Goal: Information Seeking & Learning: Learn about a topic

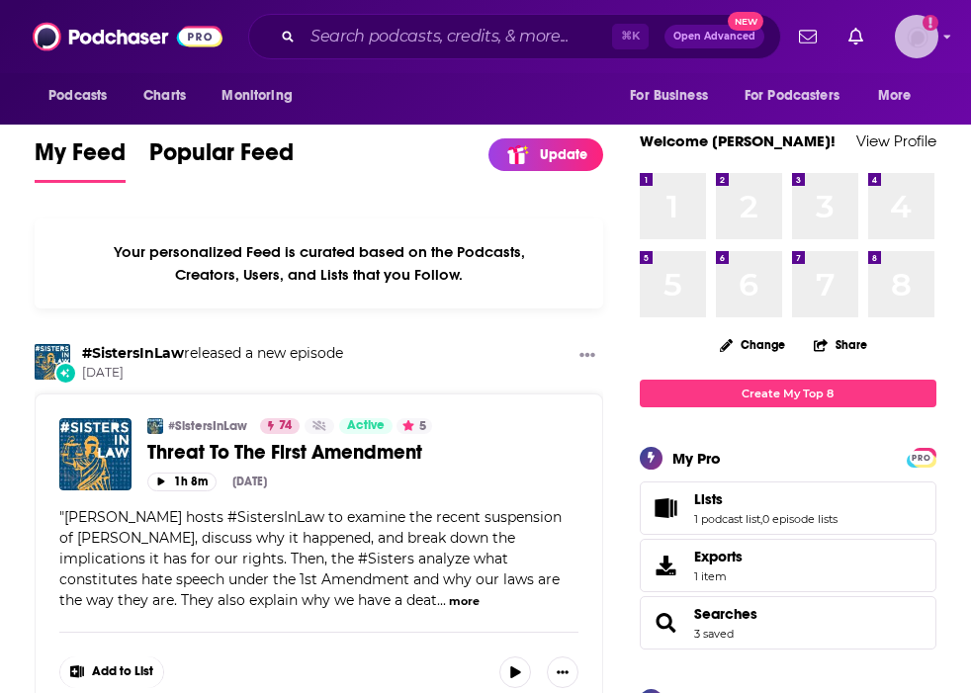
click at [910, 39] on img "Logged in as nell-elle" at bounding box center [916, 36] width 43 height 43
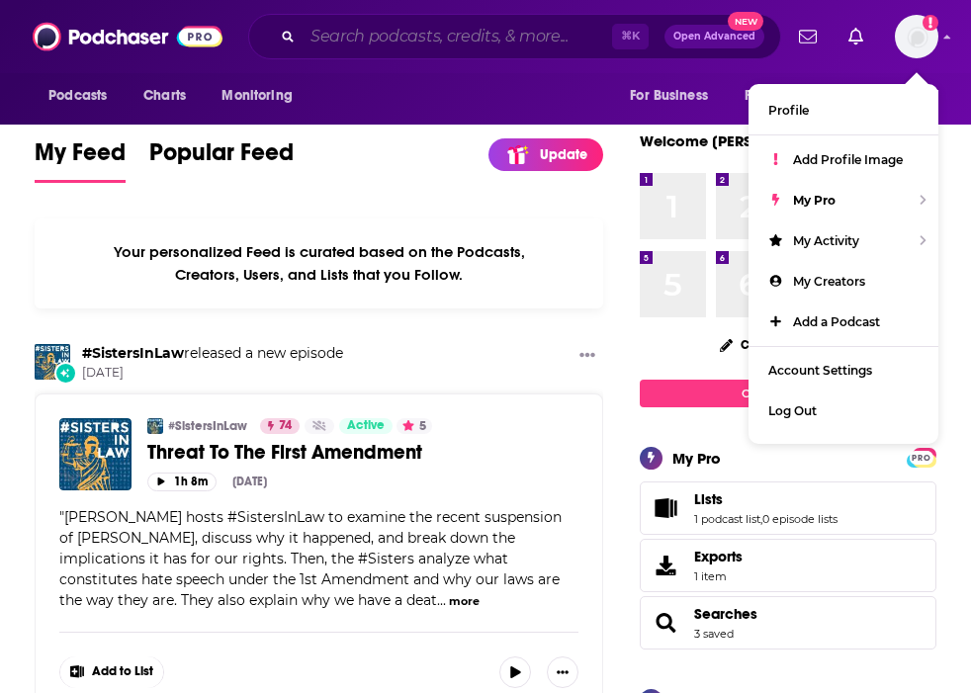
click at [549, 29] on input "Search podcasts, credits, & more..." at bounding box center [456, 37] width 309 height 32
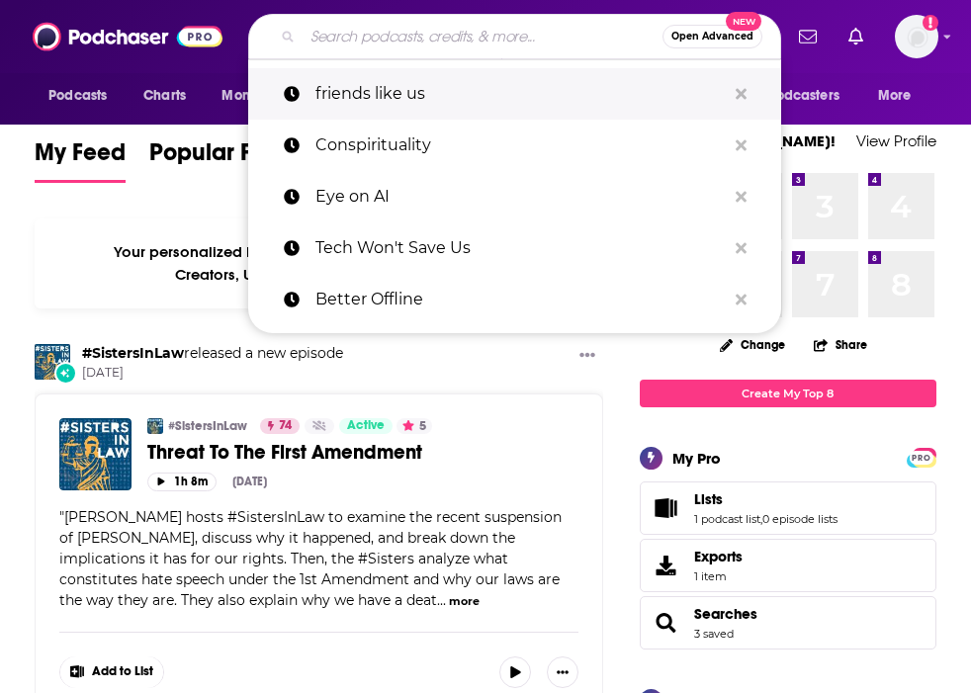
click at [508, 104] on p "friends like us" at bounding box center [520, 93] width 410 height 51
type input "friends like us"
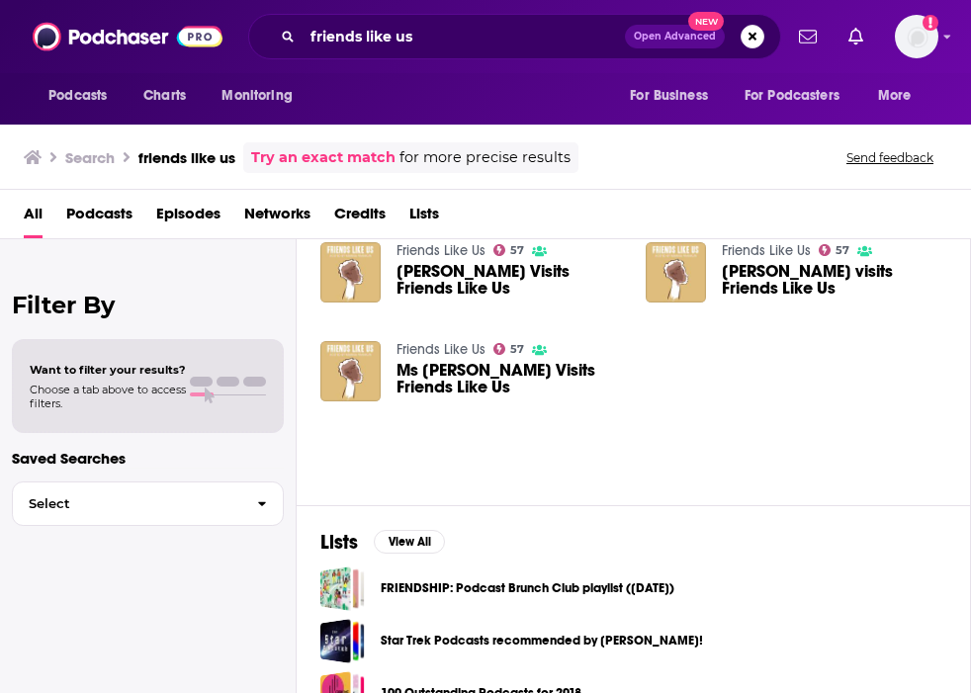
scroll to position [292, 0]
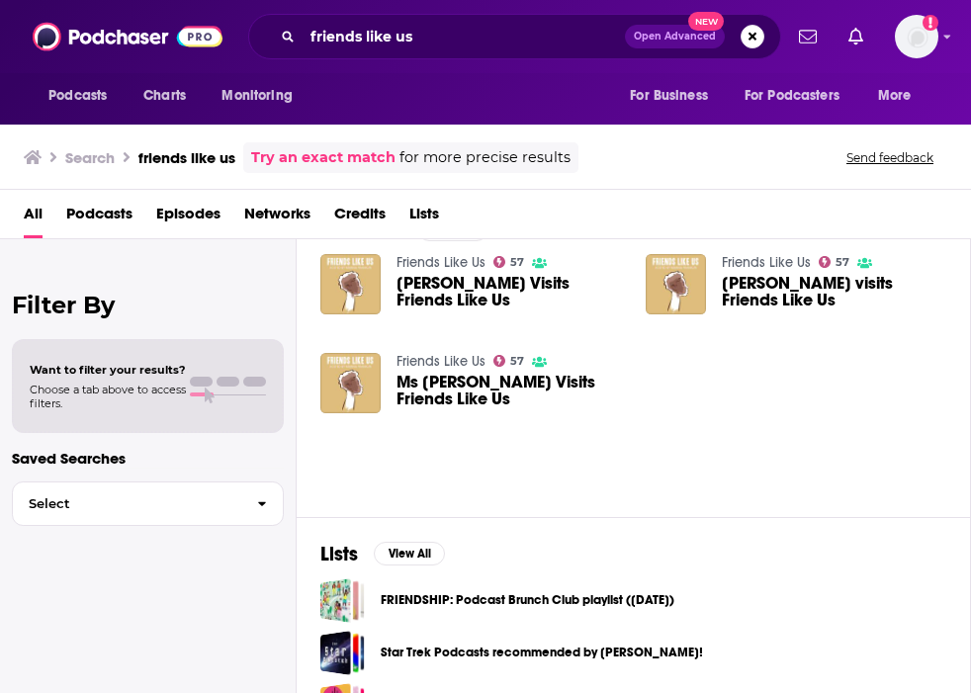
click at [494, 285] on span "[PERSON_NAME] Visits Friends Like Us" at bounding box center [508, 292] width 225 height 34
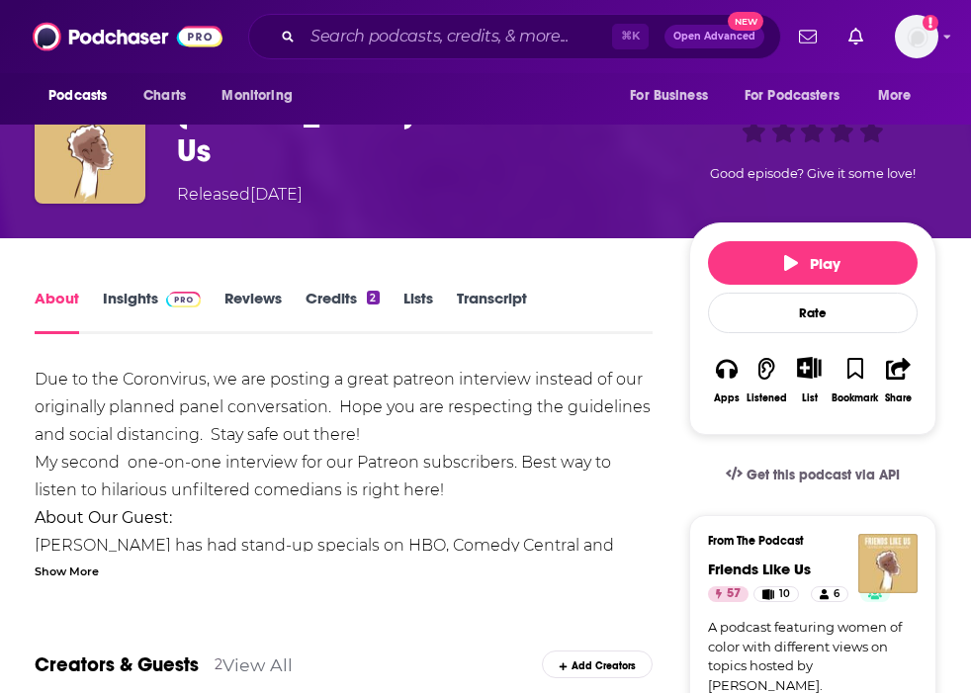
scroll to position [86, 0]
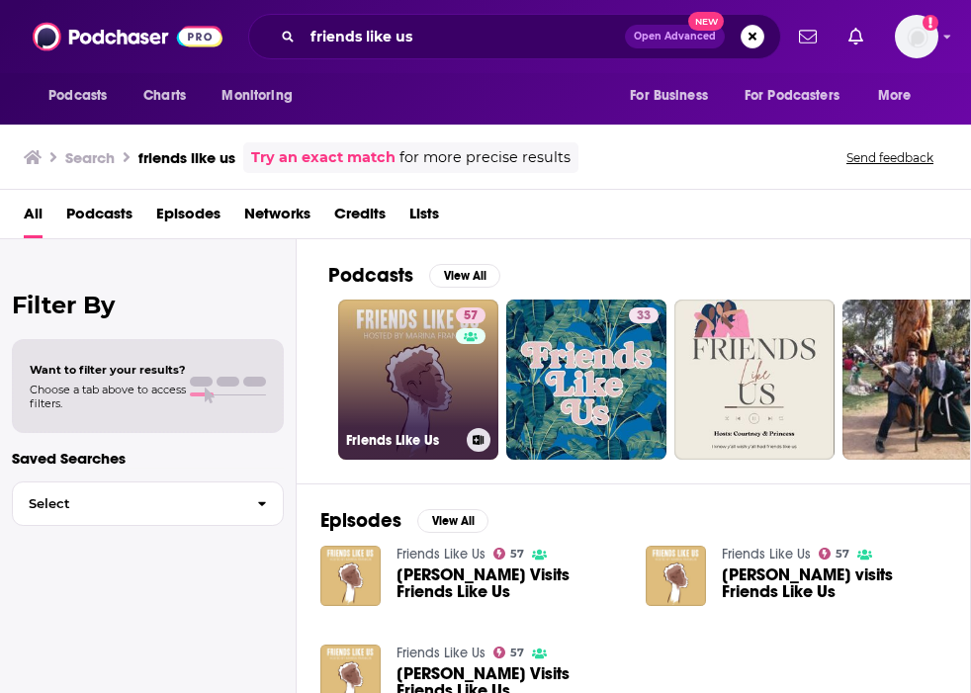
click at [410, 442] on h3 "Friends Like Us" at bounding box center [402, 440] width 113 height 17
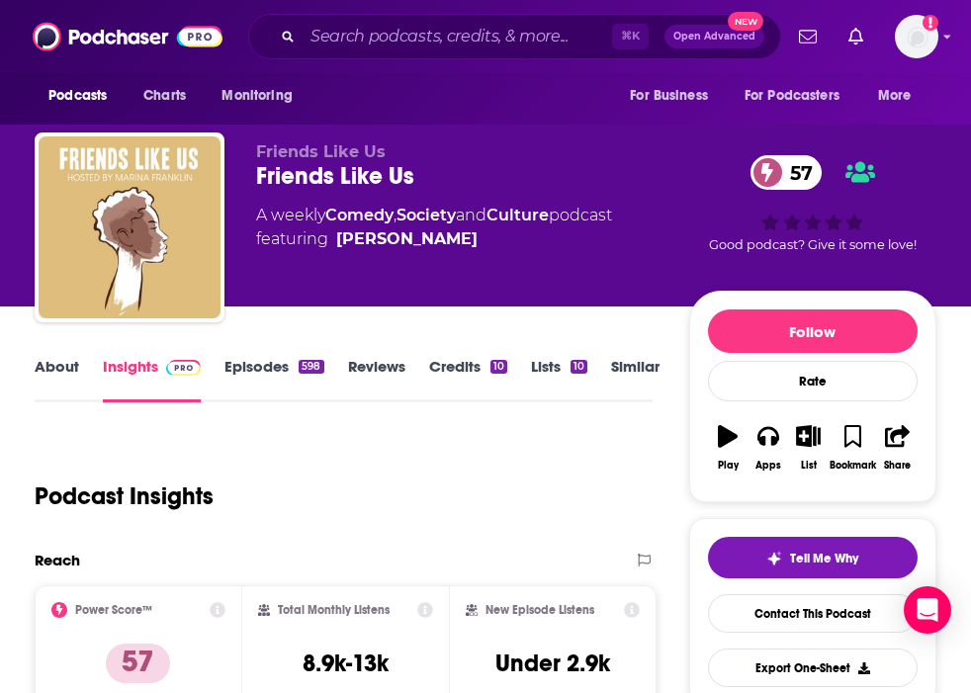
click at [453, 363] on link "Credits 10" at bounding box center [468, 379] width 78 height 45
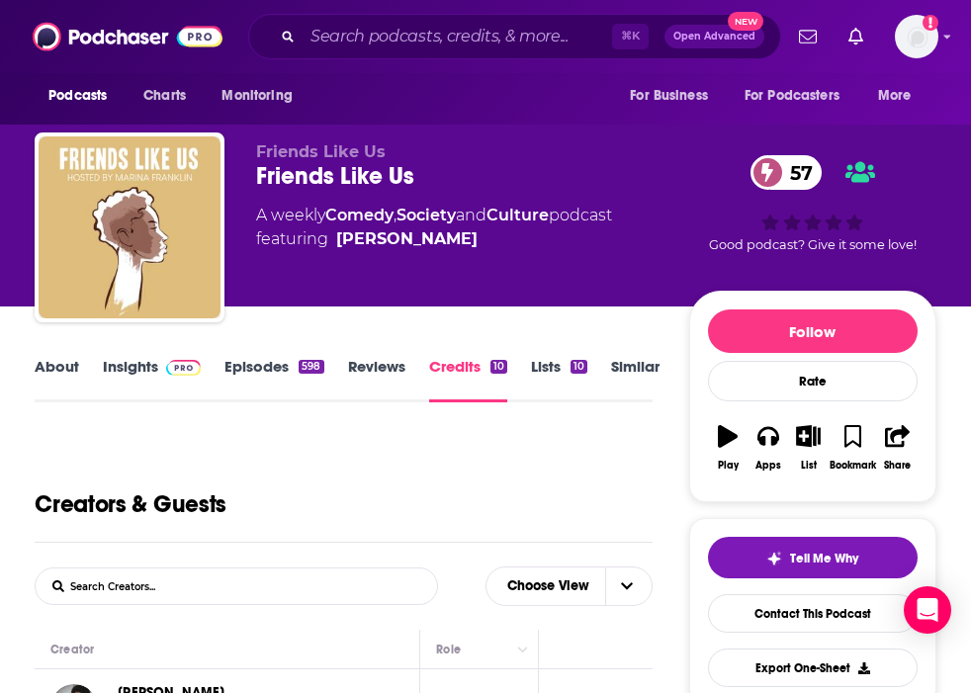
click at [353, 364] on link "Reviews" at bounding box center [376, 379] width 57 height 45
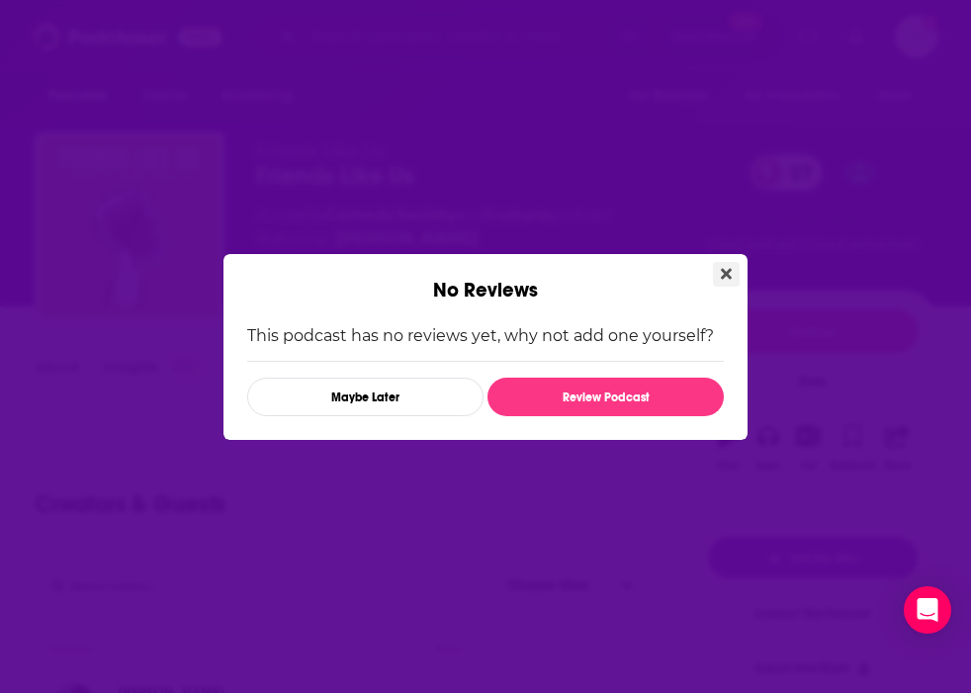
click at [725, 277] on icon "Close" at bounding box center [726, 274] width 11 height 16
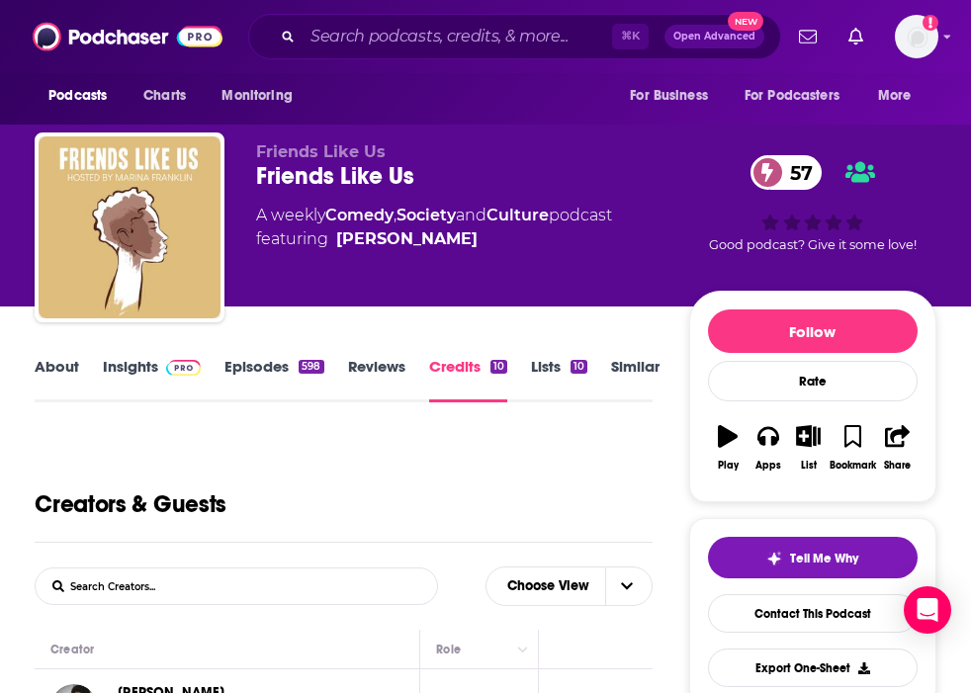
click at [280, 370] on link "Episodes 598" at bounding box center [273, 379] width 99 height 45
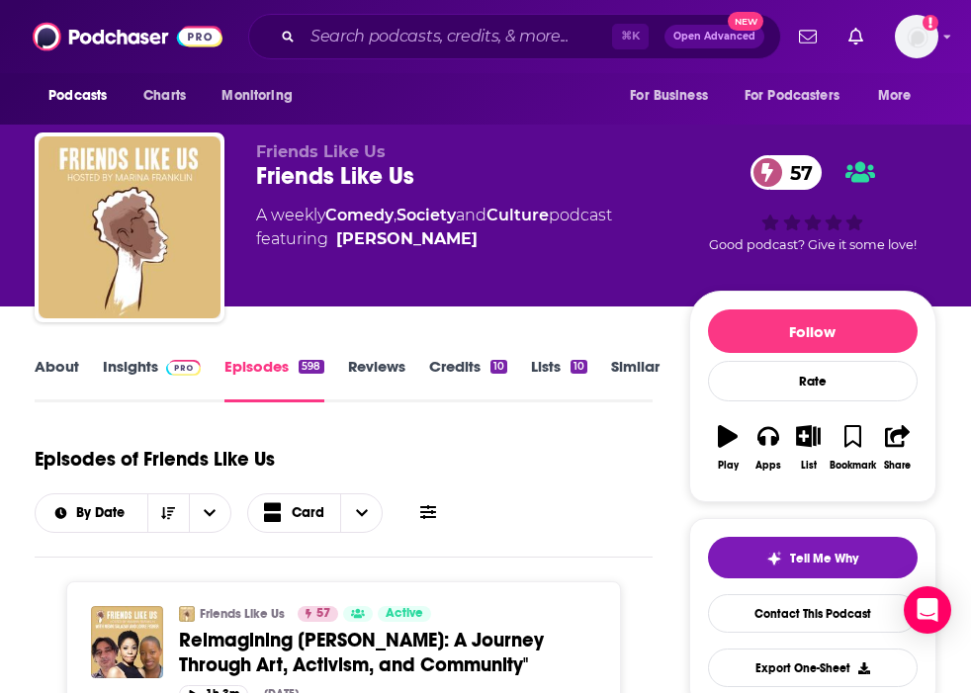
click at [138, 361] on link "Insights" at bounding box center [152, 379] width 98 height 45
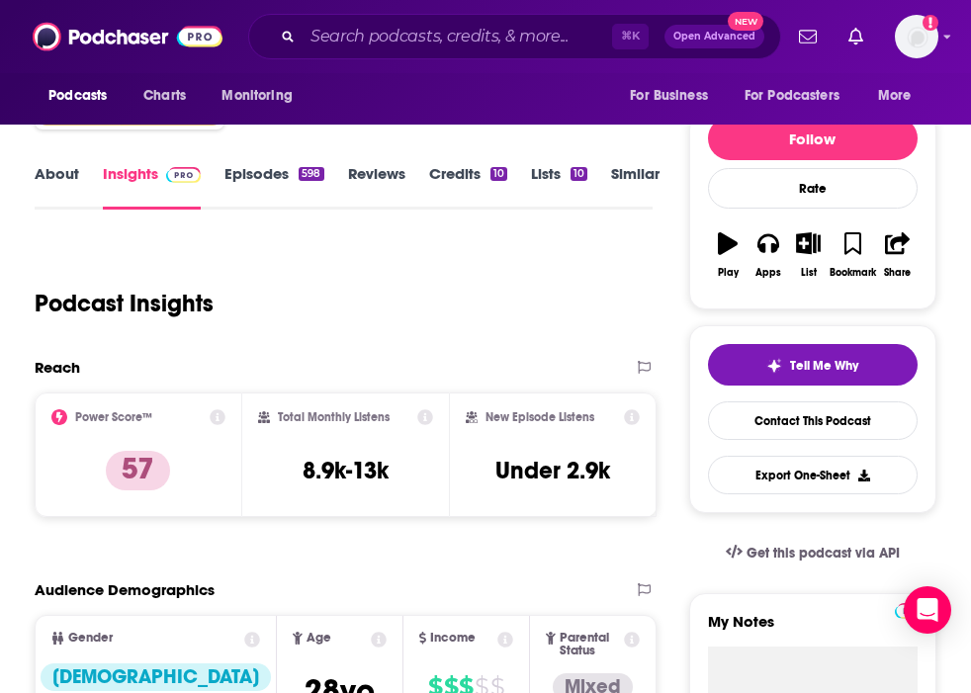
scroll to position [325, 0]
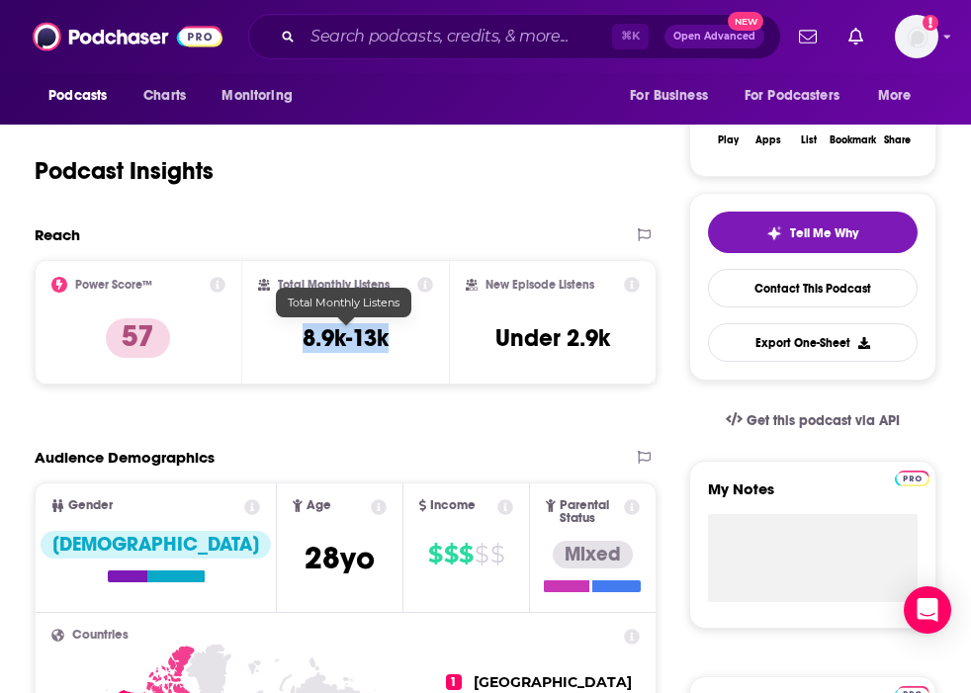
drag, startPoint x: 398, startPoint y: 339, endPoint x: 301, endPoint y: 339, distance: 96.9
click at [301, 339] on div "Total Monthly Listens 8.9k-13k" at bounding box center [346, 322] width 176 height 91
copy h3 "8.9k-13k"
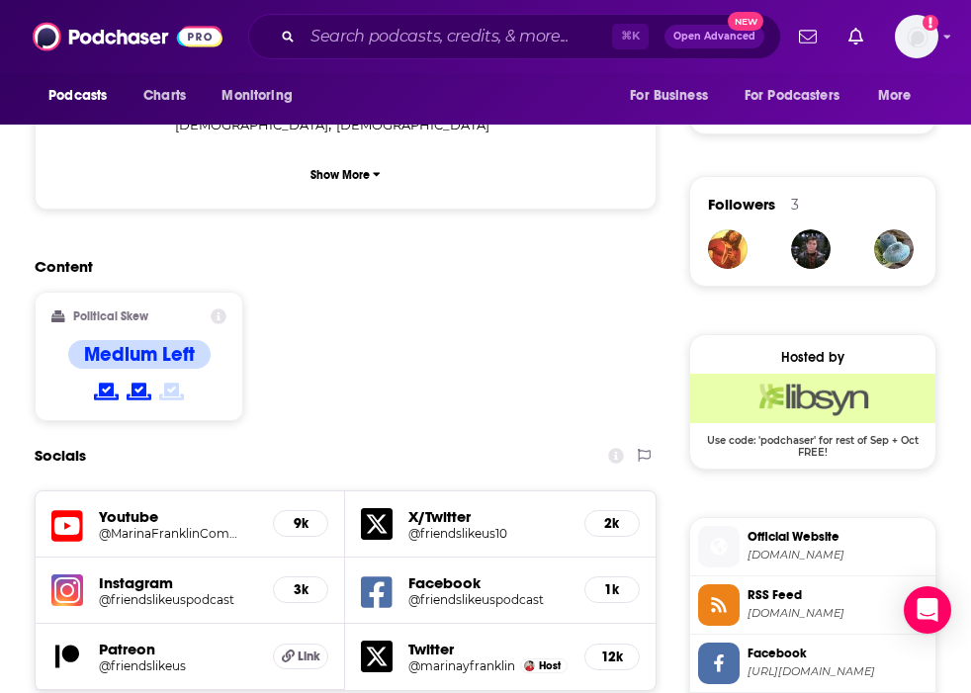
scroll to position [1474, 0]
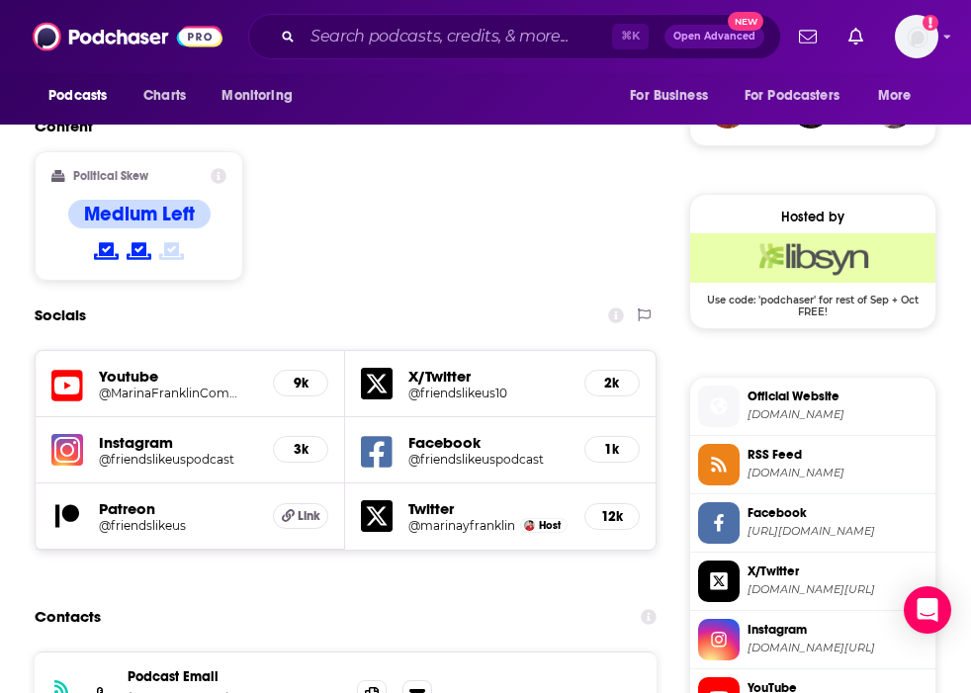
click at [153, 433] on h5 "Instagram" at bounding box center [178, 442] width 158 height 19
click at [305, 441] on h5 "3k" at bounding box center [301, 449] width 22 height 17
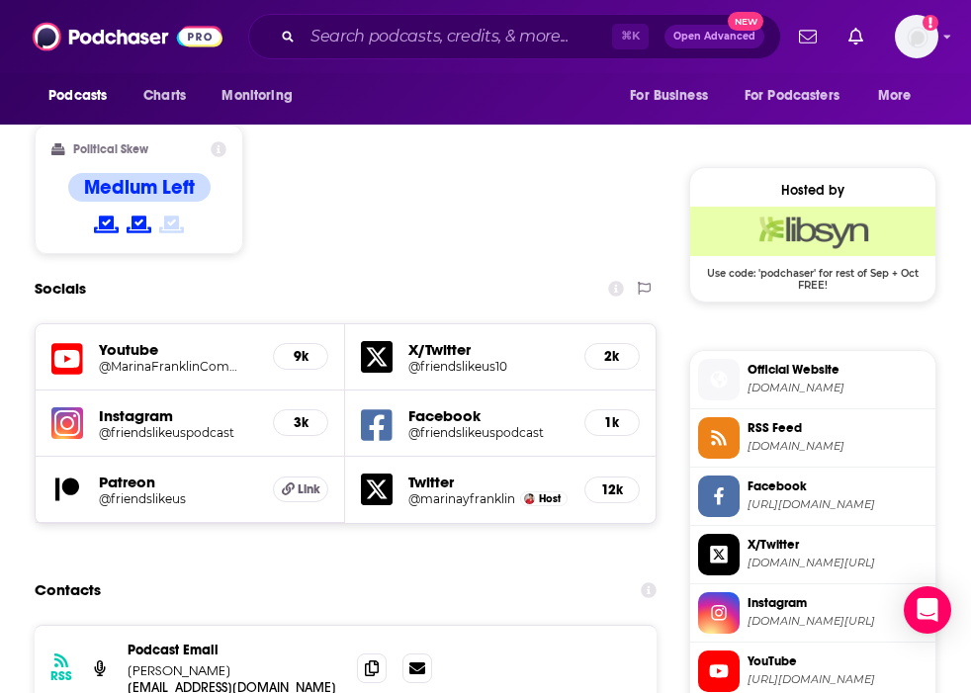
scroll to position [1458, 0]
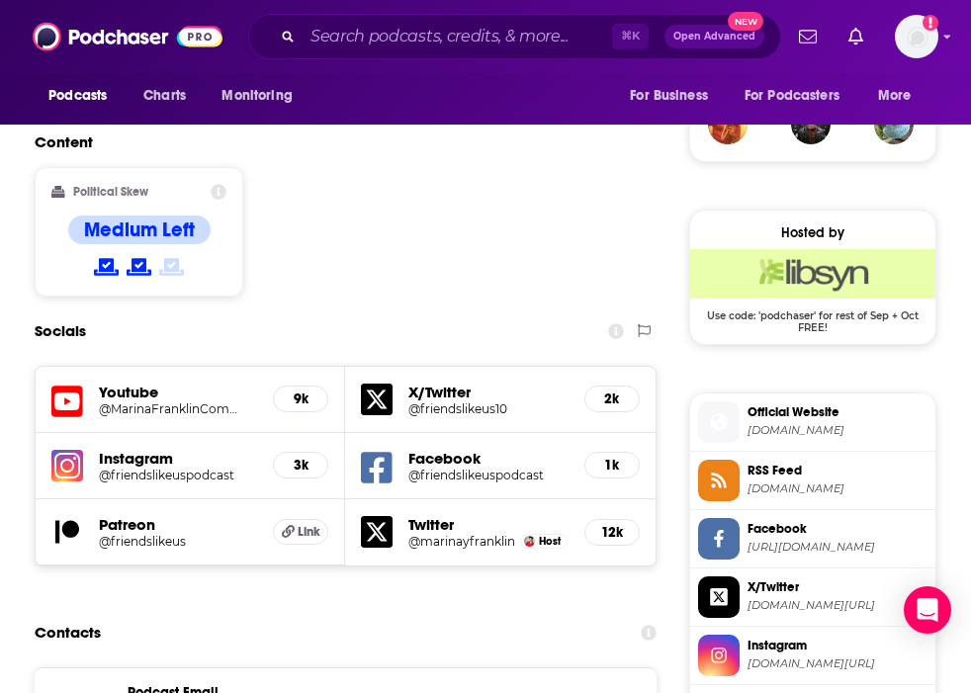
click at [310, 457] on h5 "3k" at bounding box center [301, 465] width 22 height 17
click at [136, 449] on h5 "Instagram" at bounding box center [178, 458] width 158 height 19
click at [159, 468] on h5 "@friendslikeuspodcast" at bounding box center [170, 475] width 142 height 15
